Goal: Information Seeking & Learning: Find specific fact

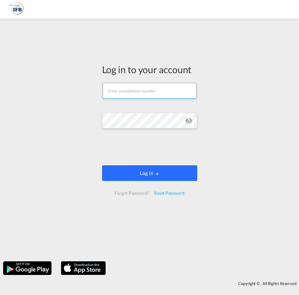
type input "[PERSON_NAME][EMAIL_ADDRESS][DOMAIN_NAME]"
click at [133, 181] on button "Log In" at bounding box center [149, 173] width 95 height 16
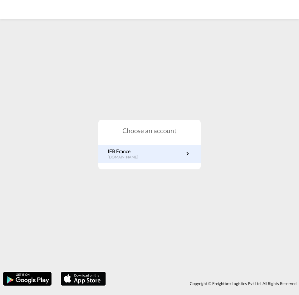
click at [147, 160] on link "IFB France [DOMAIN_NAME]" at bounding box center [150, 154] width 84 height 12
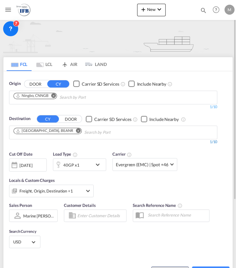
click at [108, 140] on div "1/10" at bounding box center [113, 141] width 208 height 5
click at [113, 130] on input "Chips input." at bounding box center [113, 132] width 59 height 10
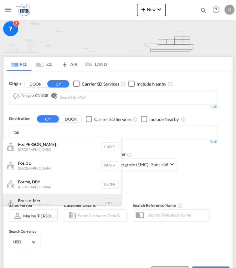
type input "fos"
click at [42, 203] on div "Fos -sur-Mer France FRFOS" at bounding box center [61, 203] width 119 height 19
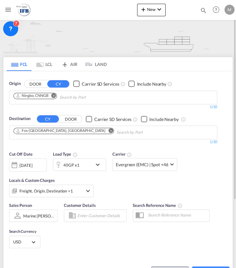
click at [38, 168] on div "30 Sep 2025" at bounding box center [27, 164] width 37 height 13
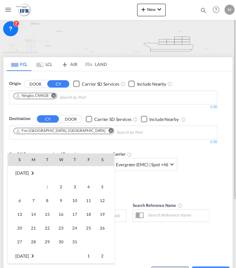
scroll to position [166, 0]
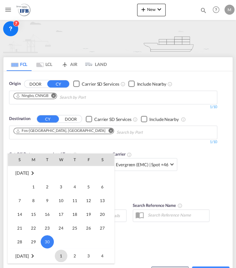
click at [62, 257] on span "1" at bounding box center [61, 256] width 12 height 12
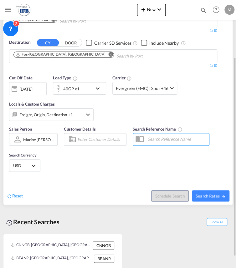
scroll to position [77, 0]
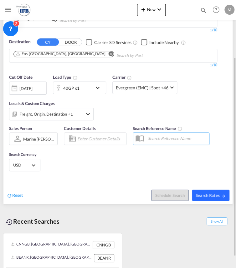
click at [207, 191] on button "Search Rates" at bounding box center [210, 195] width 37 height 11
type input "CNNGB to FRFOS / 1 Oct 2025"
